Goal: Information Seeking & Learning: Learn about a topic

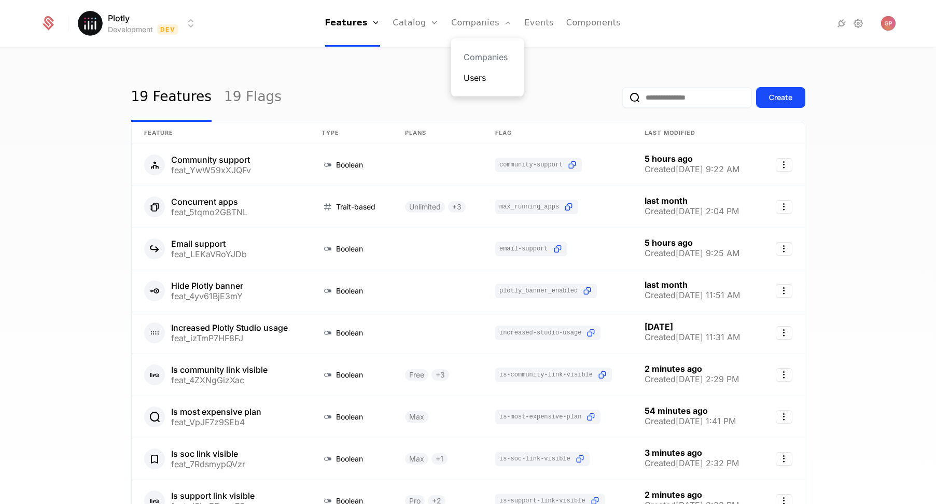
click at [475, 77] on link "Users" at bounding box center [487, 78] width 48 height 12
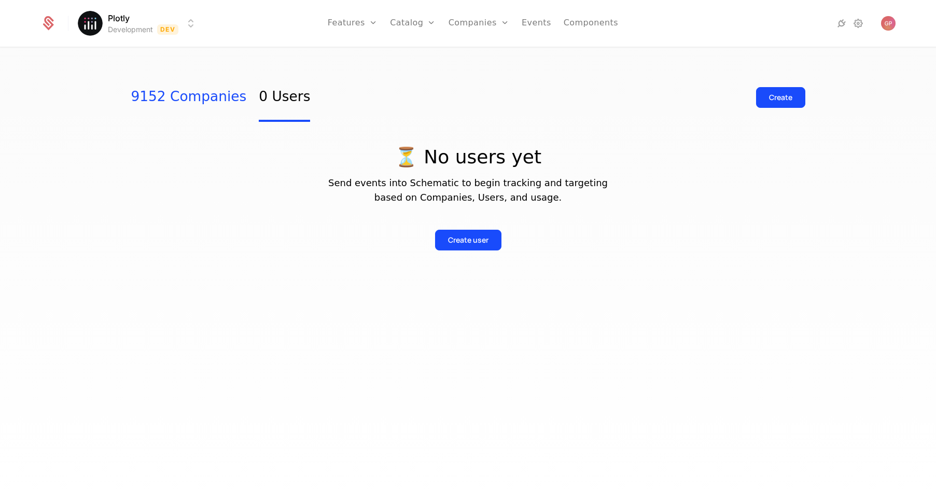
click at [134, 98] on link "9152 Companies" at bounding box center [189, 97] width 116 height 49
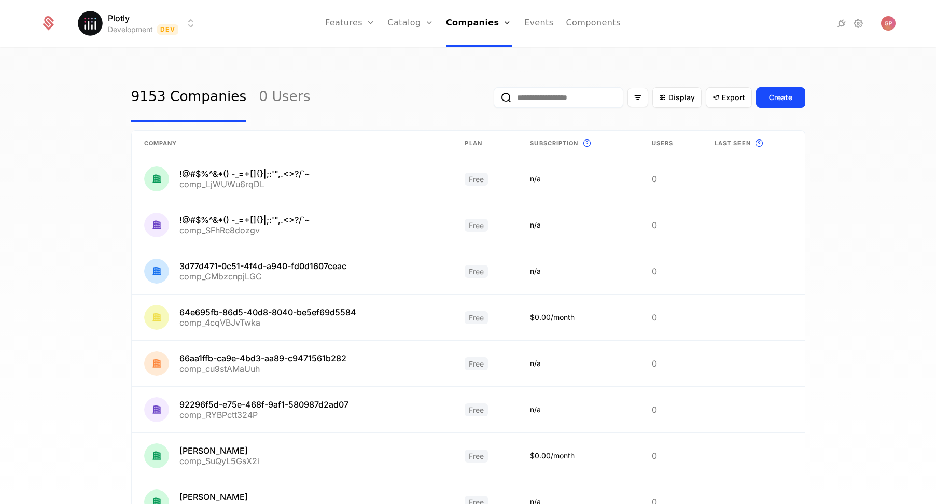
click at [544, 101] on input "email" at bounding box center [558, 97] width 130 height 21
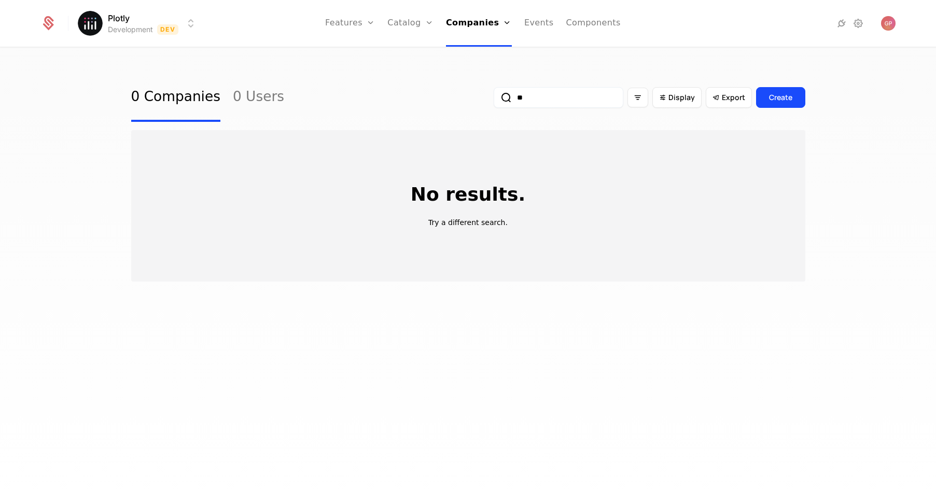
type input "*"
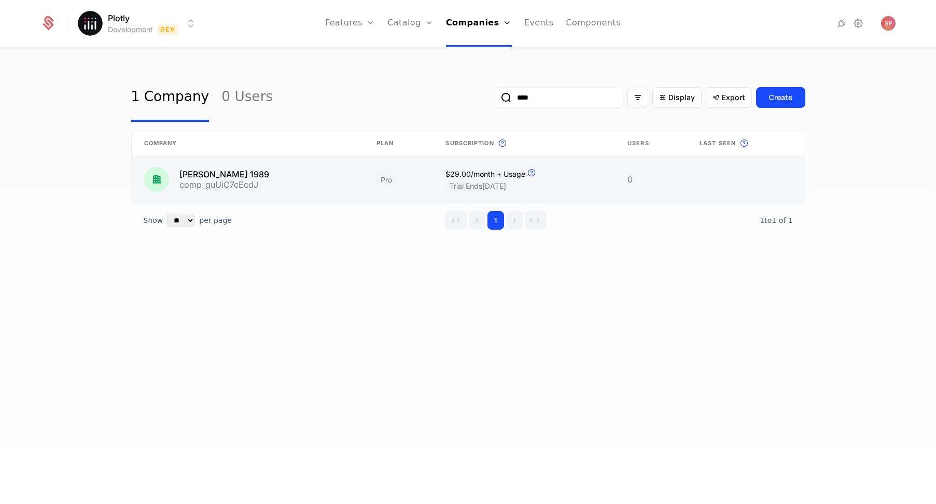
type input "****"
click at [287, 183] on link at bounding box center [248, 179] width 232 height 46
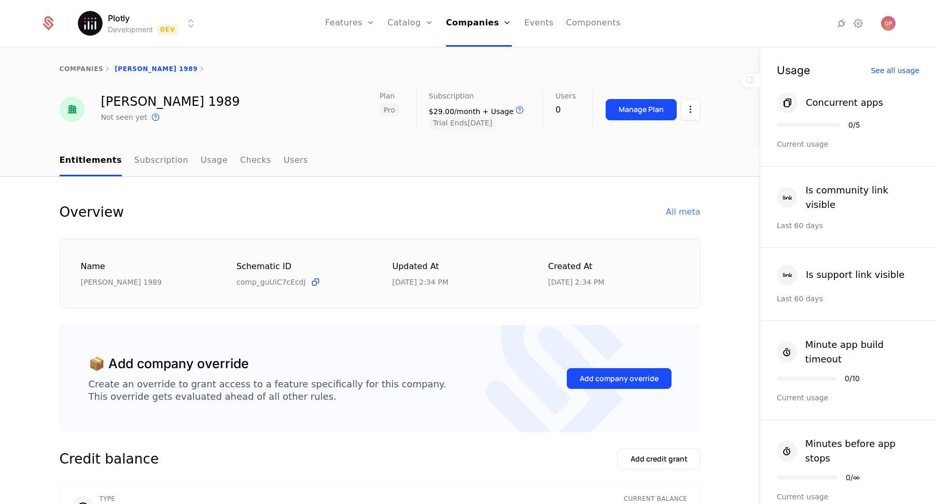
click at [636, 97] on div "Manage Plan" at bounding box center [652, 109] width 95 height 39
click at [632, 116] on button "Manage Plan" at bounding box center [640, 109] width 71 height 21
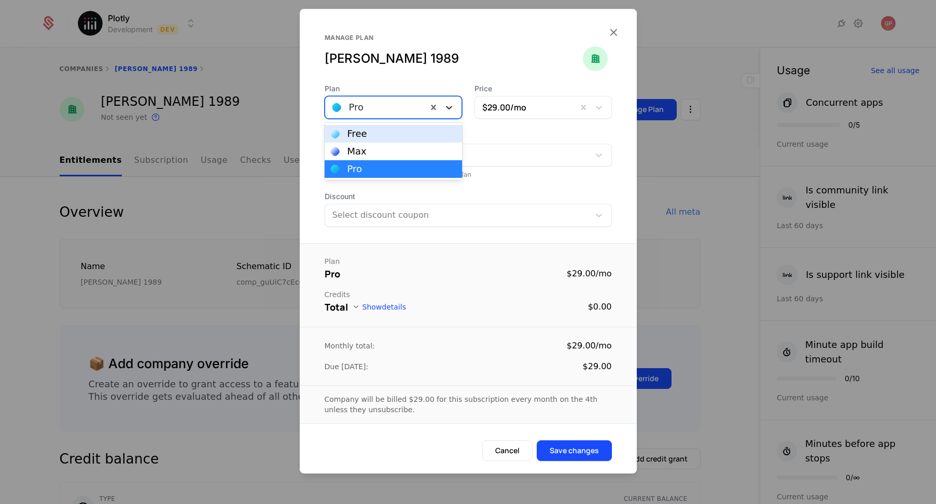
click at [446, 106] on icon at bounding box center [449, 107] width 10 height 10
click at [413, 145] on div "Max" at bounding box center [392, 152] width 137 height 18
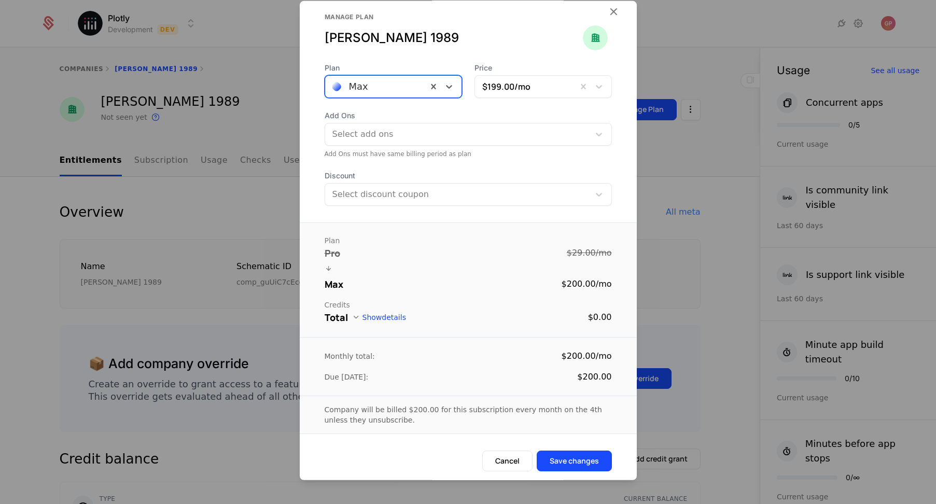
scroll to position [17, 0]
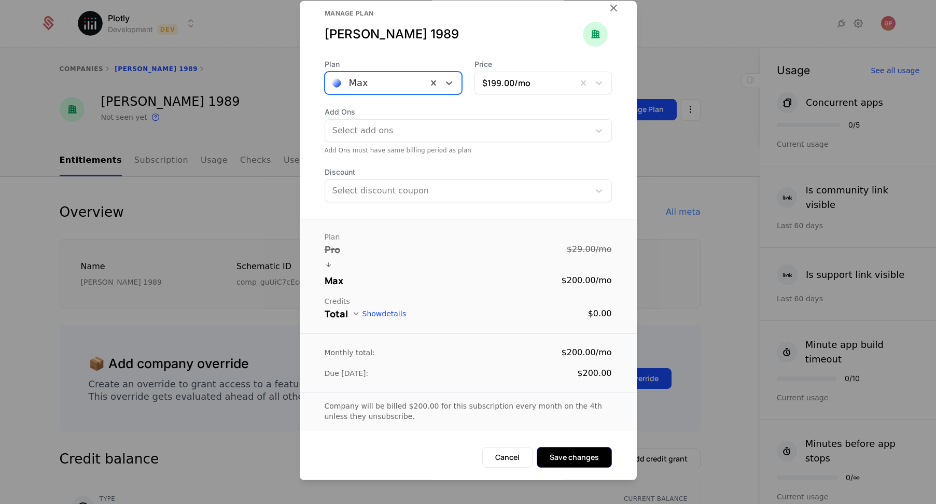
click at [571, 449] on button "Save changes" at bounding box center [573, 457] width 75 height 21
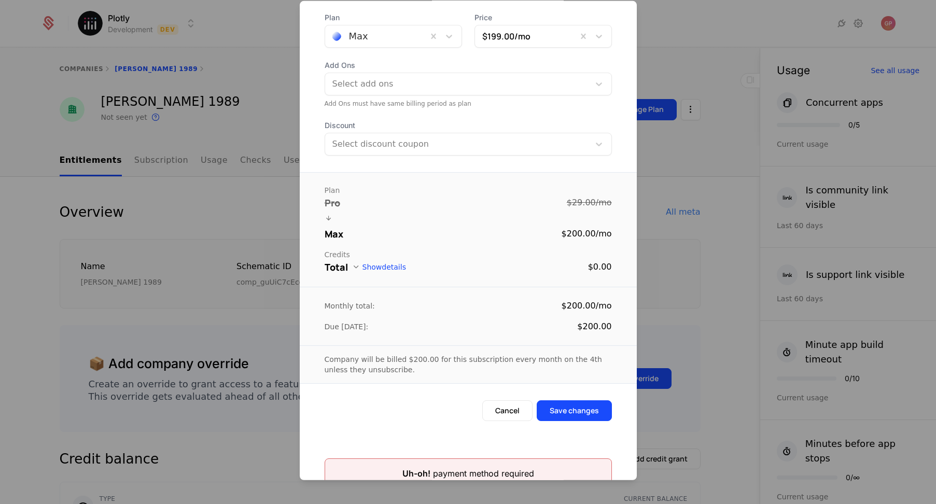
scroll to position [72, 0]
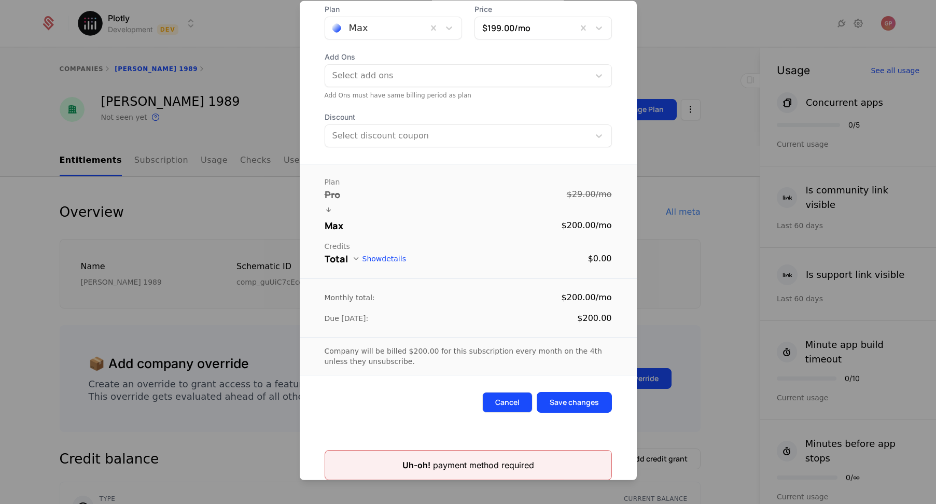
click at [511, 403] on button "Cancel" at bounding box center [507, 402] width 50 height 21
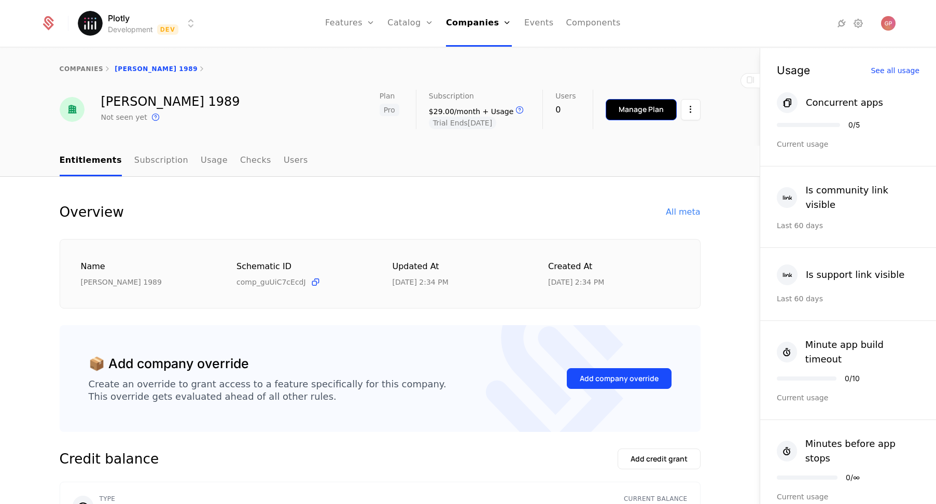
click at [628, 116] on button "Manage Plan" at bounding box center [640, 109] width 71 height 21
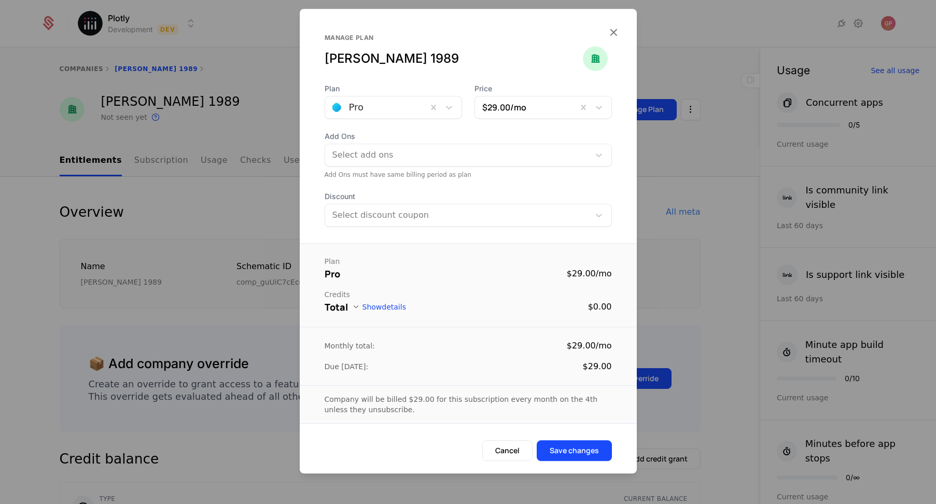
click at [422, 112] on div "Pro" at bounding box center [376, 107] width 102 height 19
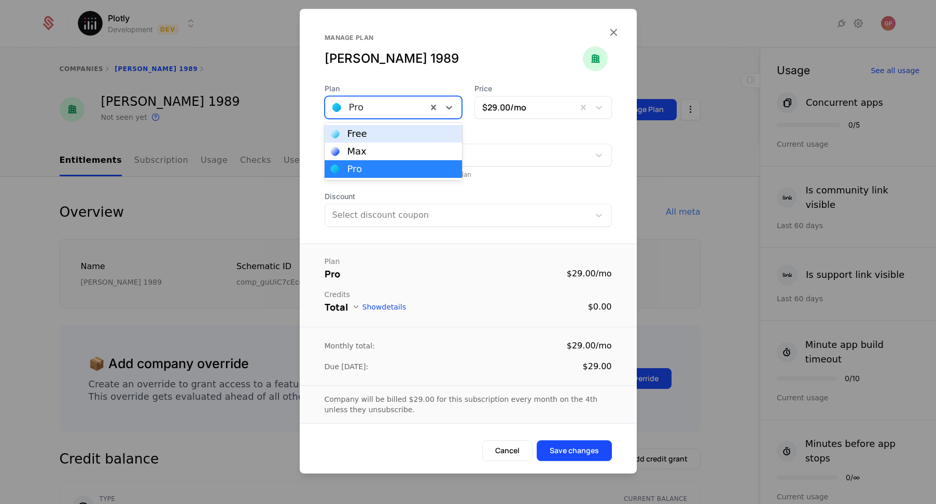
click at [388, 129] on div "Free" at bounding box center [393, 133] width 125 height 9
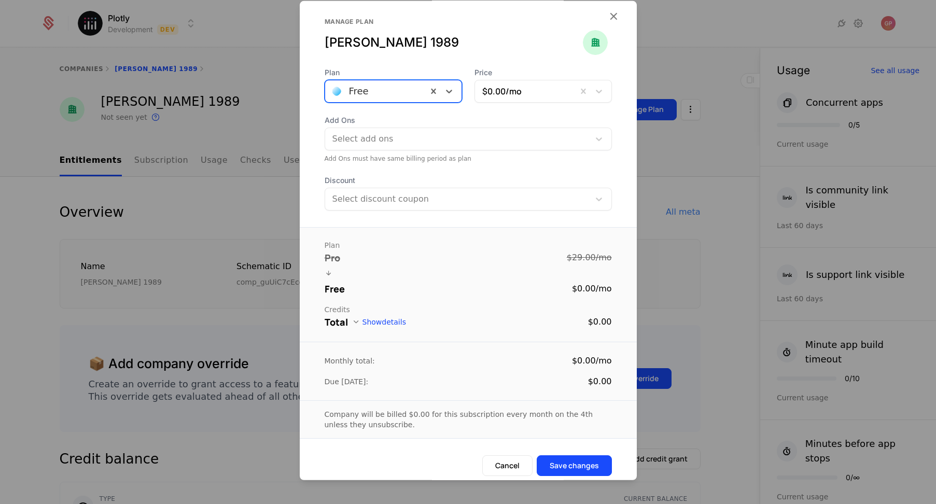
scroll to position [17, 0]
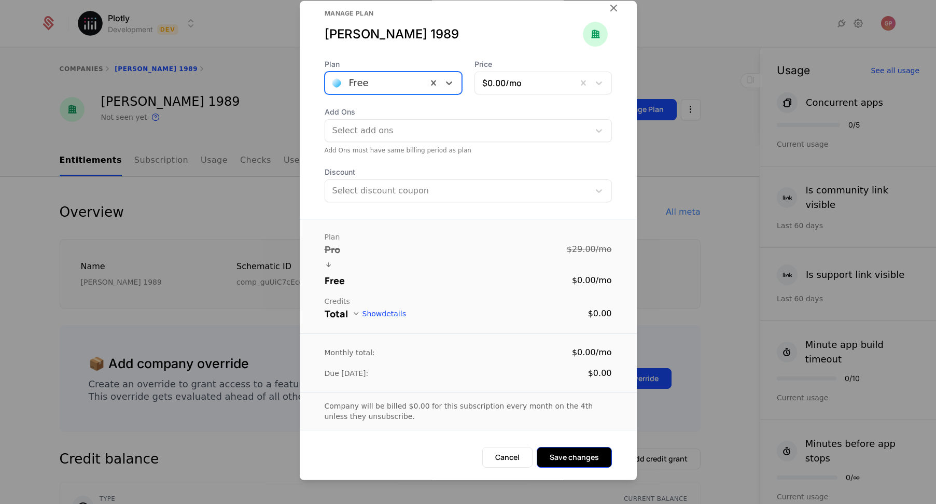
click at [569, 448] on button "Save changes" at bounding box center [573, 457] width 75 height 21
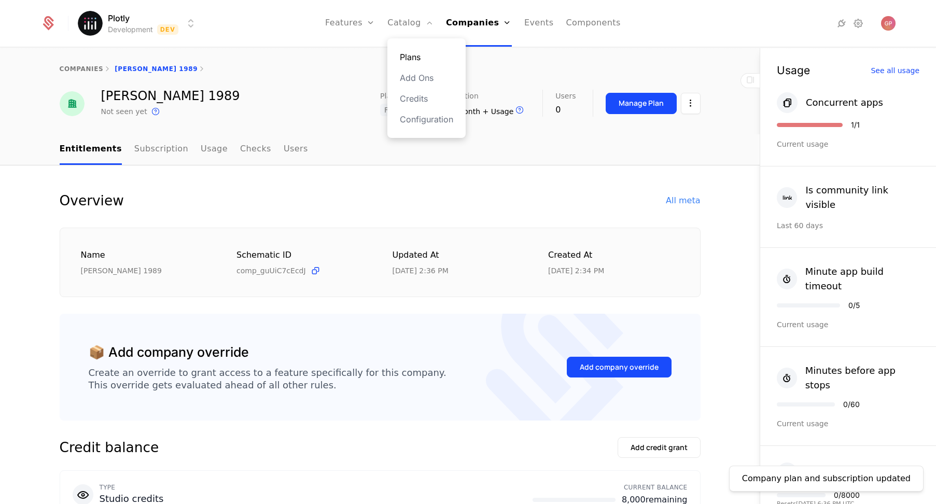
click at [412, 52] on link "Plans" at bounding box center [426, 57] width 53 height 12
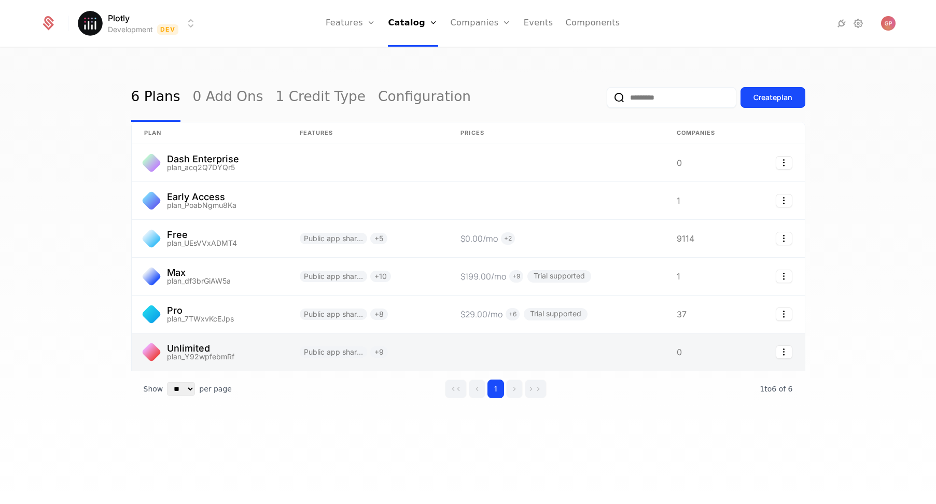
click at [427, 339] on link at bounding box center [367, 351] width 161 height 37
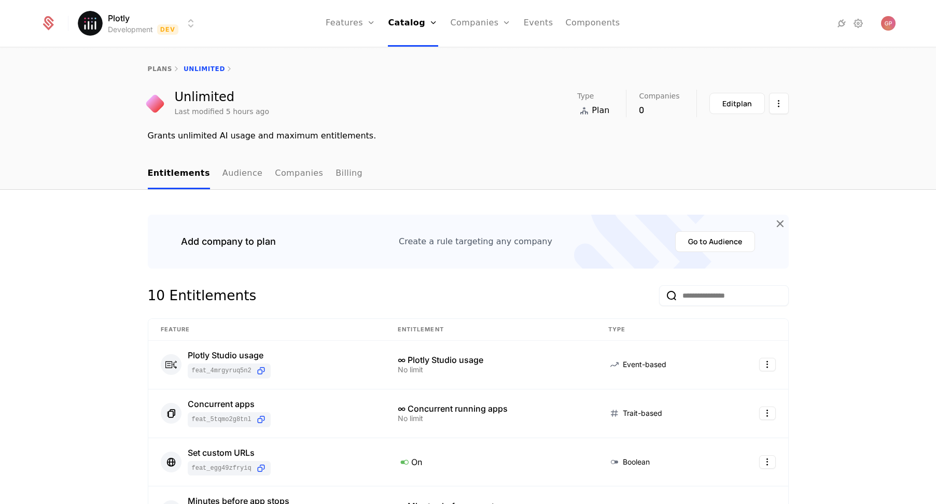
click at [480, 242] on div "Create a rule targeting any company" at bounding box center [475, 241] width 153 height 12
click at [696, 236] on button "Go to Audience" at bounding box center [715, 241] width 80 height 21
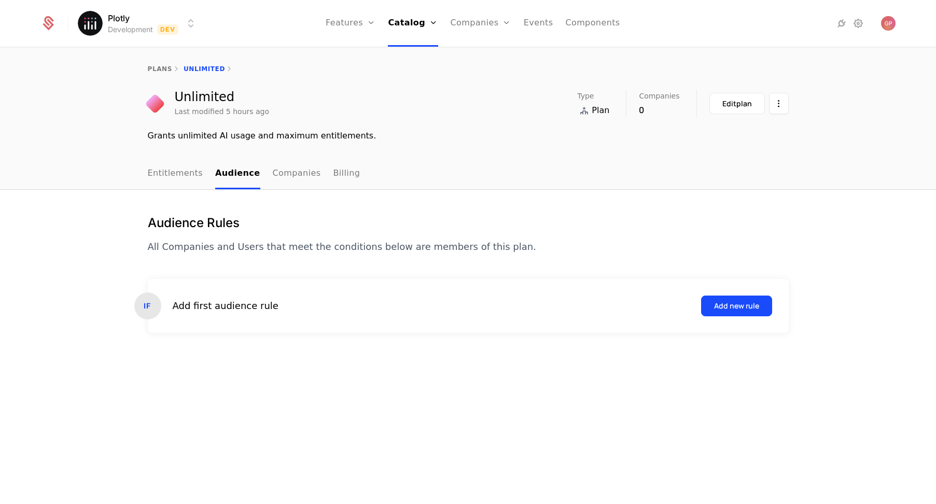
click at [391, 240] on p "All Companies and Users that meet the conditions below are members of this plan." at bounding box center [342, 246] width 388 height 15
click at [304, 174] on link "Companies" at bounding box center [297, 174] width 48 height 31
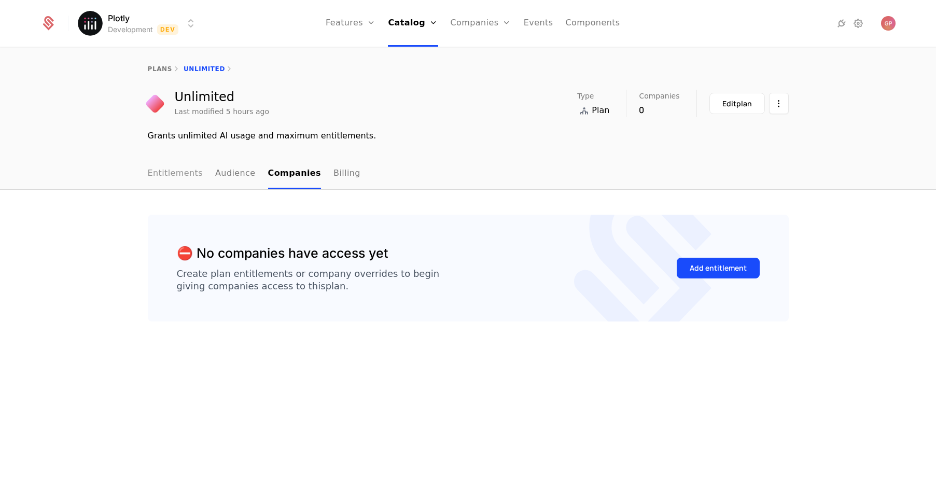
click at [188, 178] on link "Entitlements" at bounding box center [175, 174] width 55 height 31
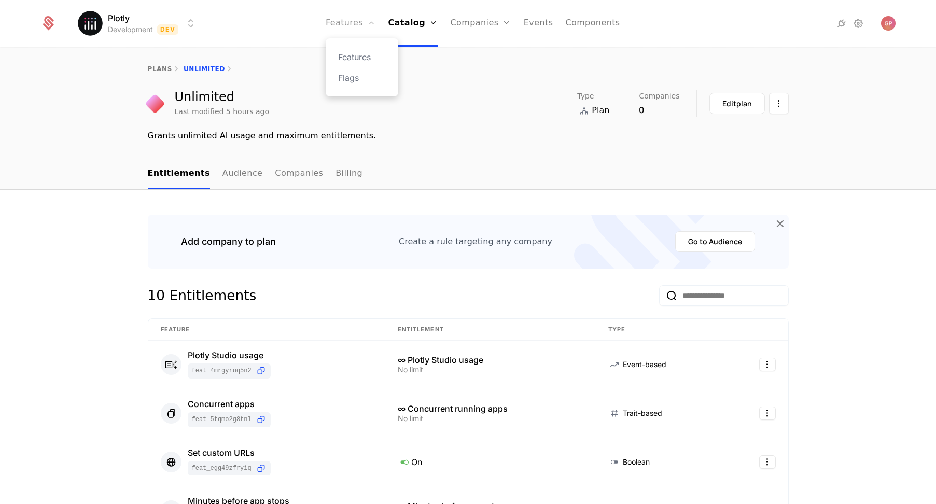
click at [366, 23] on link "Features" at bounding box center [350, 23] width 50 height 47
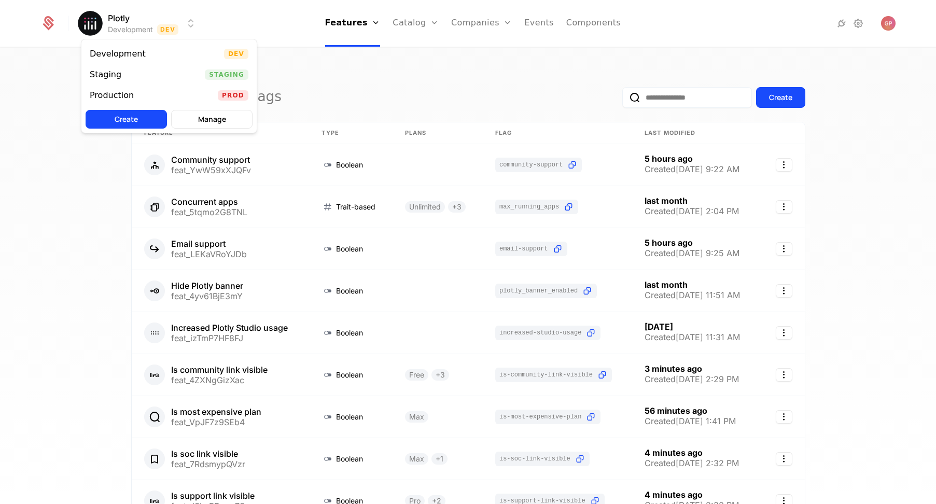
click at [145, 26] on html "Plotly Development Dev Features Features Flags Catalog Plans Add Ons Credits Co…" at bounding box center [468, 252] width 936 height 504
click at [114, 88] on div "Production Prod" at bounding box center [168, 95] width 175 height 21
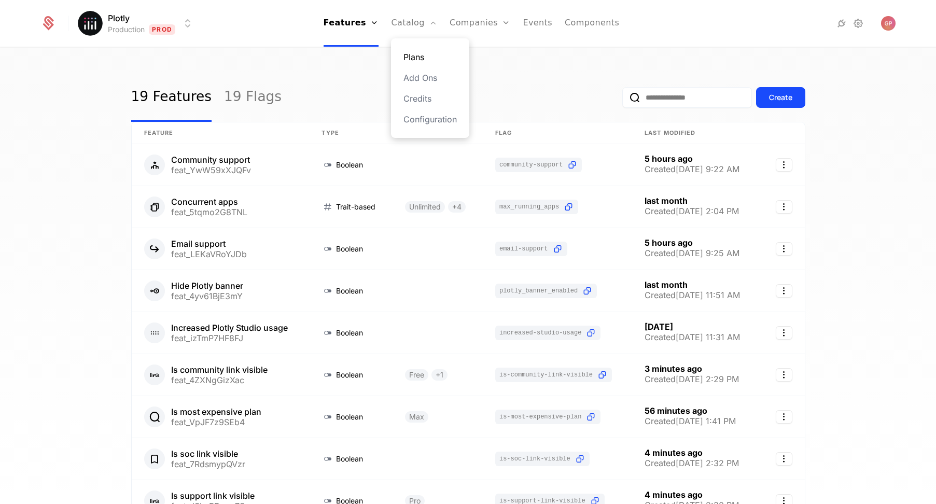
click at [417, 59] on link "Plans" at bounding box center [429, 57] width 53 height 12
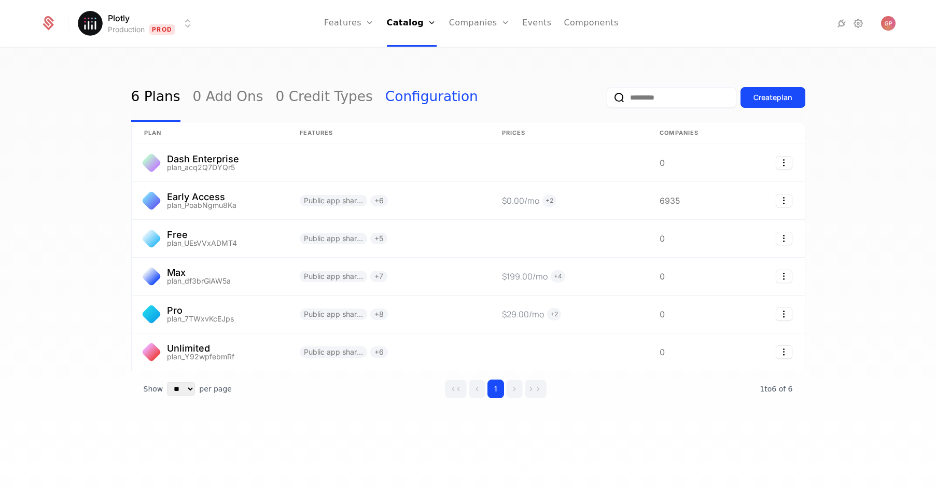
click at [406, 95] on link "Configuration" at bounding box center [431, 97] width 93 height 49
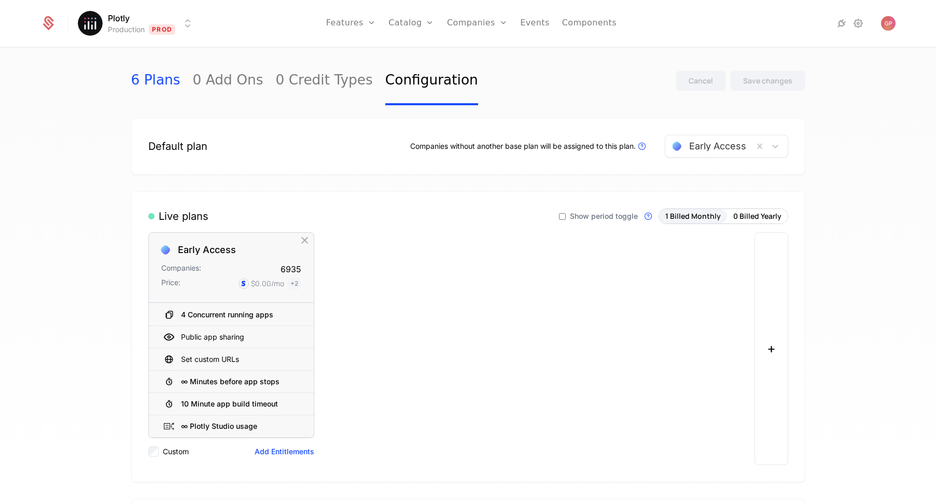
click at [148, 77] on link "6 Plans" at bounding box center [155, 80] width 49 height 49
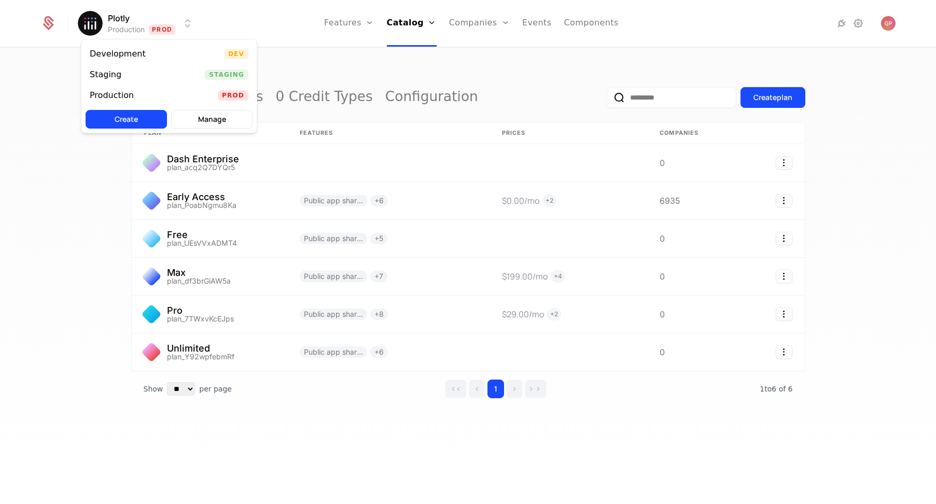
click at [167, 30] on html "Plotly Production Prod Features Features Flags Catalog Plans Add Ons Credits Co…" at bounding box center [468, 252] width 936 height 504
click at [170, 51] on div "Development Dev" at bounding box center [168, 54] width 175 height 21
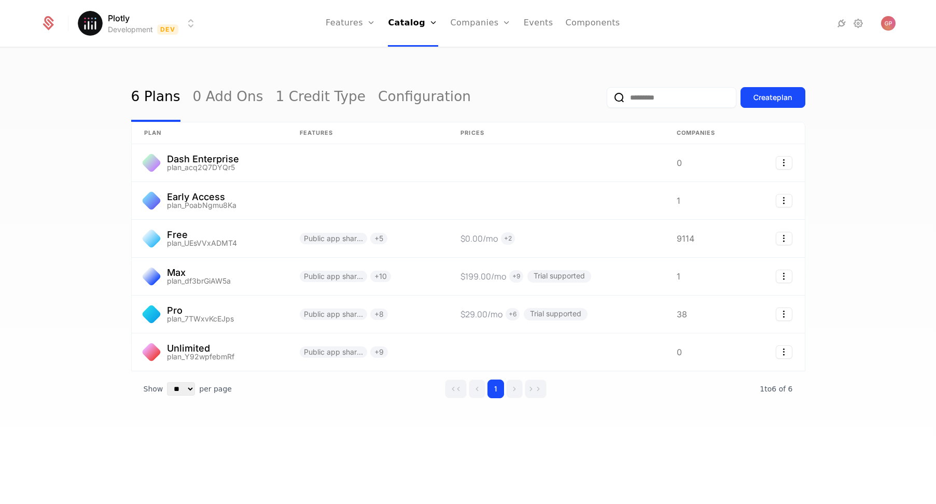
click at [890, 108] on div "6 Plans 0 Add Ons 1 Credit Type Configuration Create plan plan Features Prices …" at bounding box center [468, 279] width 936 height 462
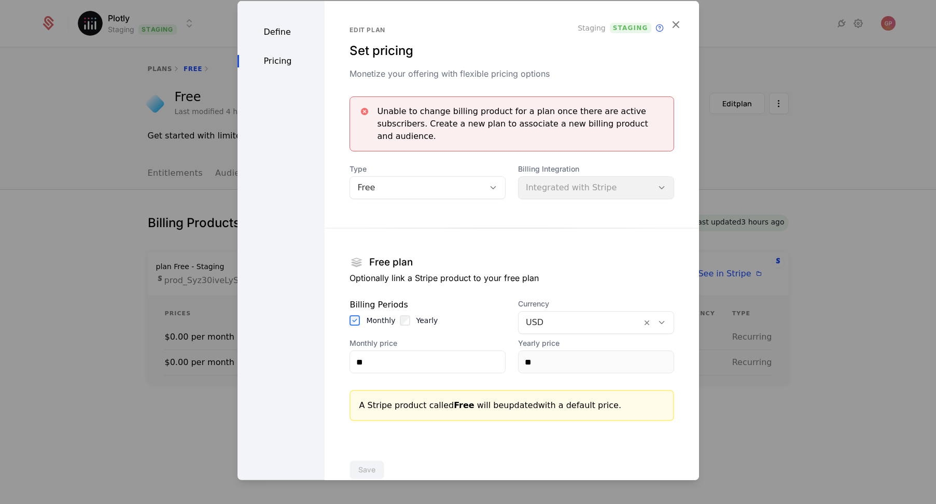
click at [171, 229] on div at bounding box center [468, 252] width 936 height 504
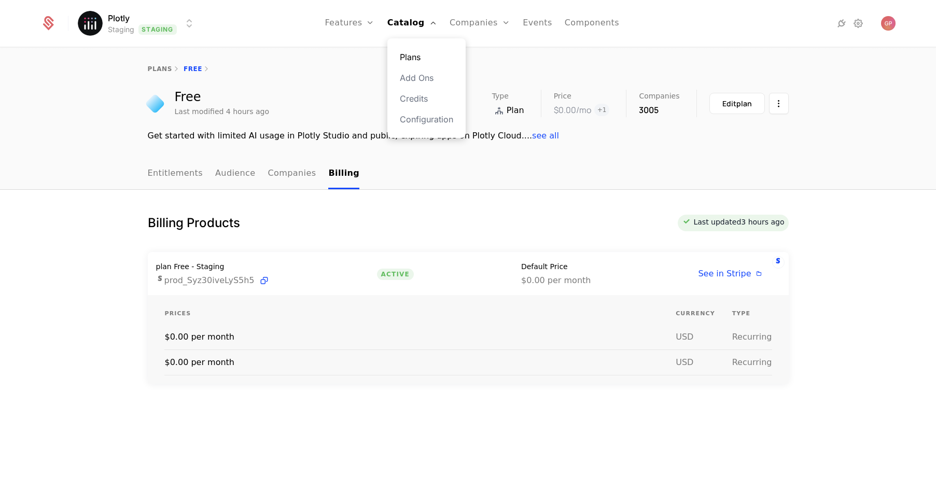
click at [425, 51] on link "Plans" at bounding box center [426, 57] width 53 height 12
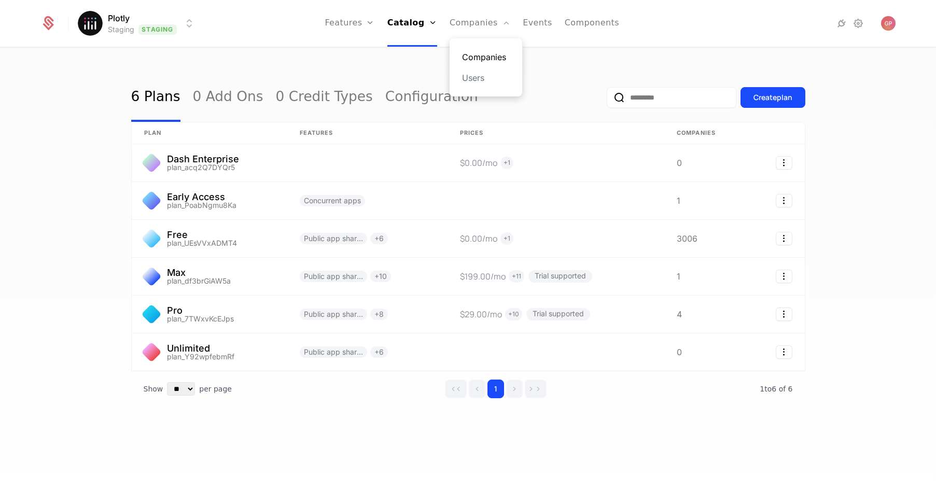
click at [487, 60] on link "Companies" at bounding box center [486, 57] width 48 height 12
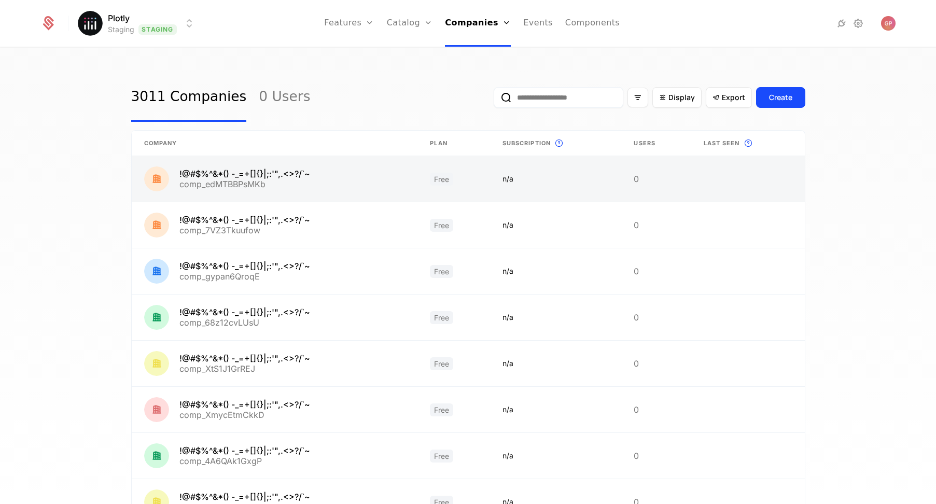
click at [290, 174] on link at bounding box center [275, 179] width 286 height 46
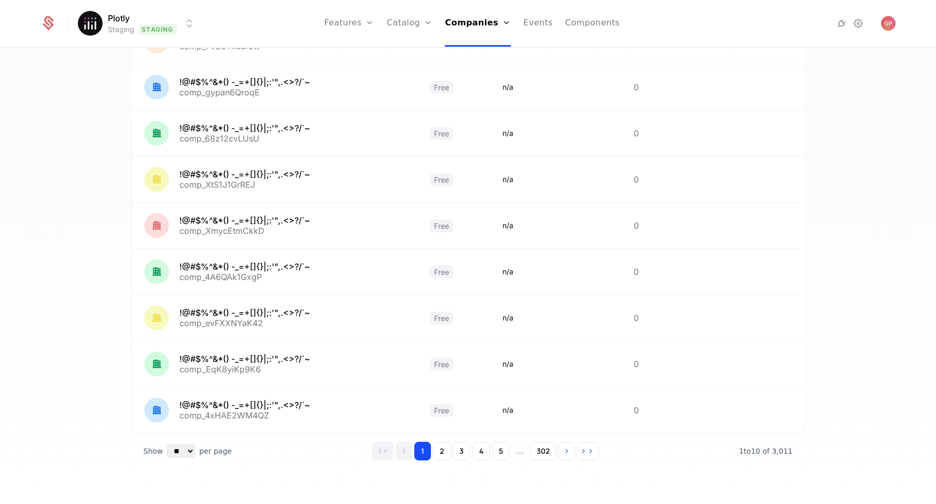
click at [450, 450] on div "1 2 3 4 5 ... 302" at bounding box center [485, 451] width 227 height 19
click at [434, 454] on button "2" at bounding box center [442, 451] width 18 height 19
click at [451, 451] on button "3" at bounding box center [459, 451] width 18 height 19
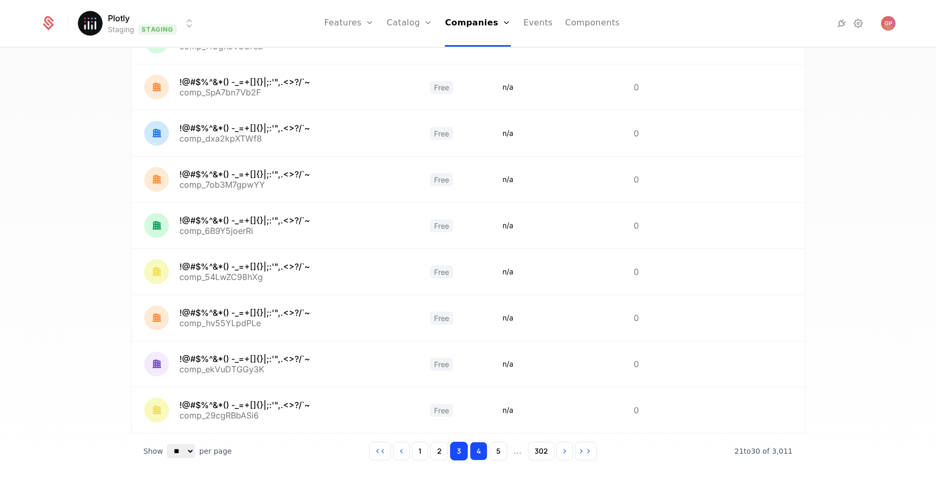
click at [470, 455] on button "4" at bounding box center [479, 451] width 18 height 19
click at [500, 452] on button "5" at bounding box center [498, 451] width 18 height 19
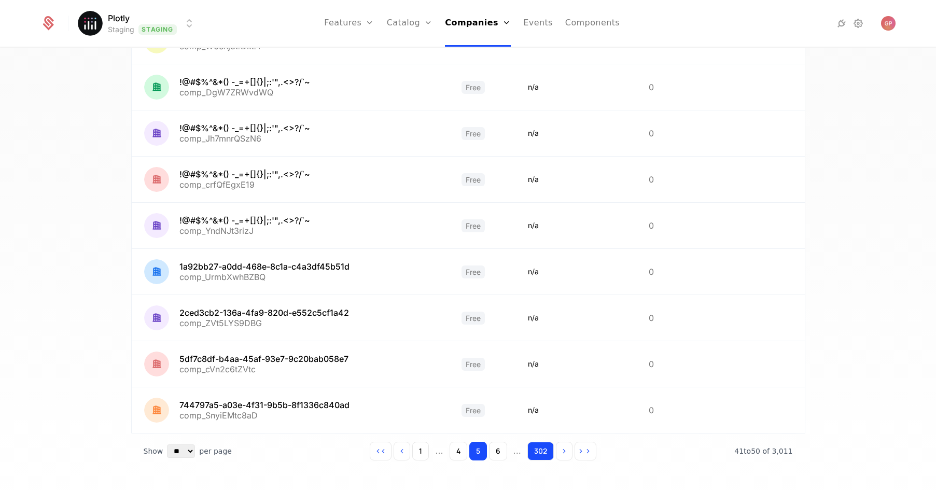
click at [537, 450] on button "302" at bounding box center [540, 451] width 26 height 19
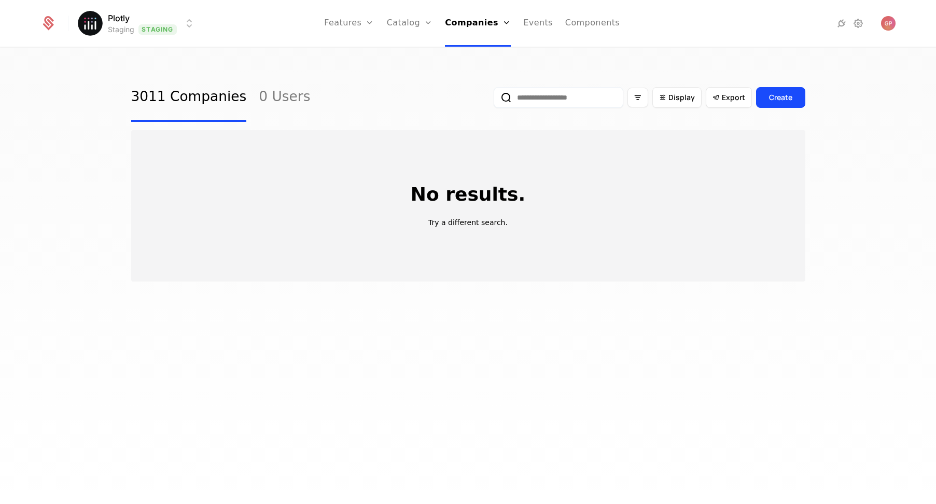
click at [198, 93] on link "3011 Companies" at bounding box center [189, 97] width 116 height 49
click at [189, 16] on html "Plotly Staging Staging Features Features Flags Catalog Plans Add Ons Credits Co…" at bounding box center [468, 252] width 936 height 504
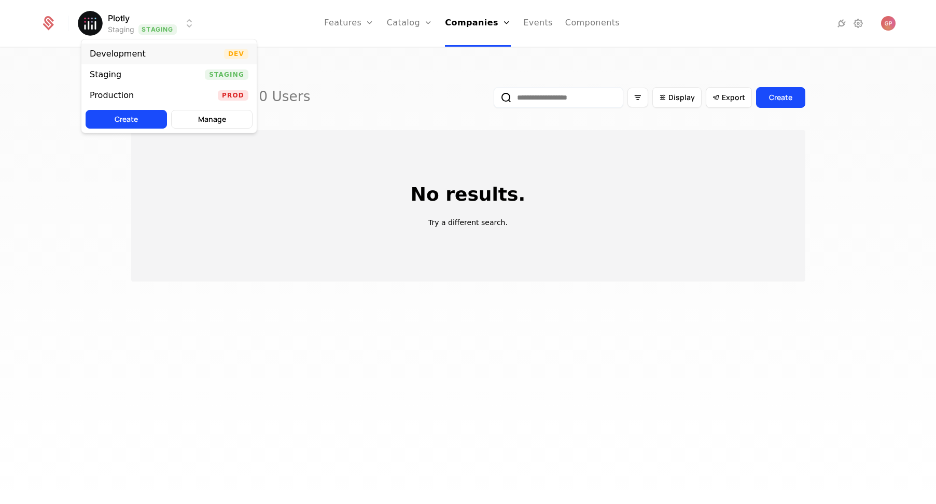
click at [149, 63] on div "Development Dev" at bounding box center [168, 54] width 175 height 21
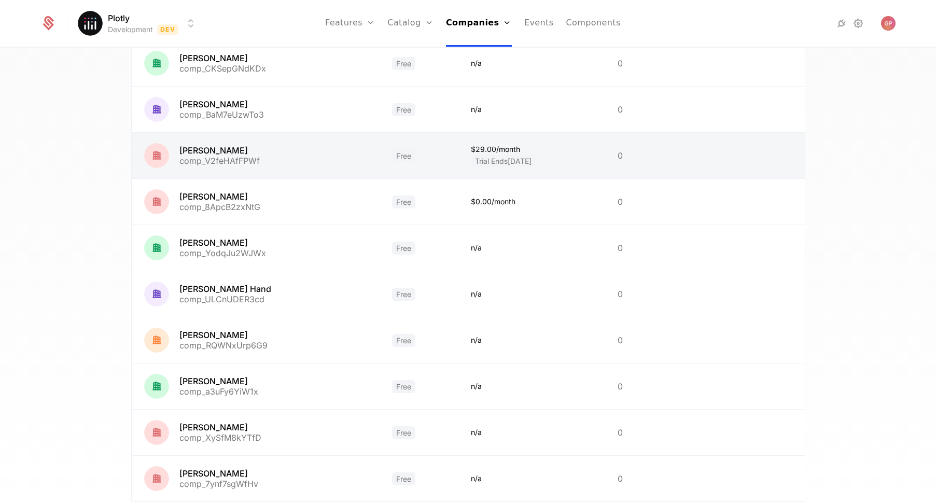
scroll to position [184, 0]
